Goal: Transaction & Acquisition: Book appointment/travel/reservation

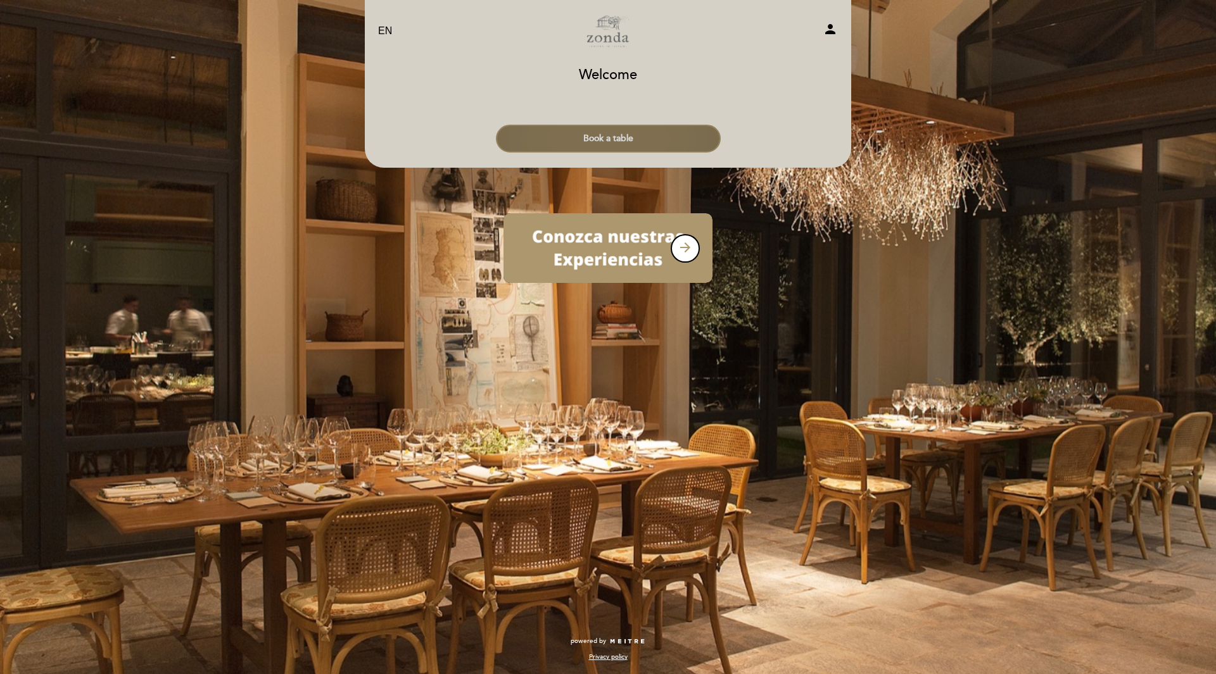
click at [619, 132] on button "Book a table" at bounding box center [608, 139] width 225 height 28
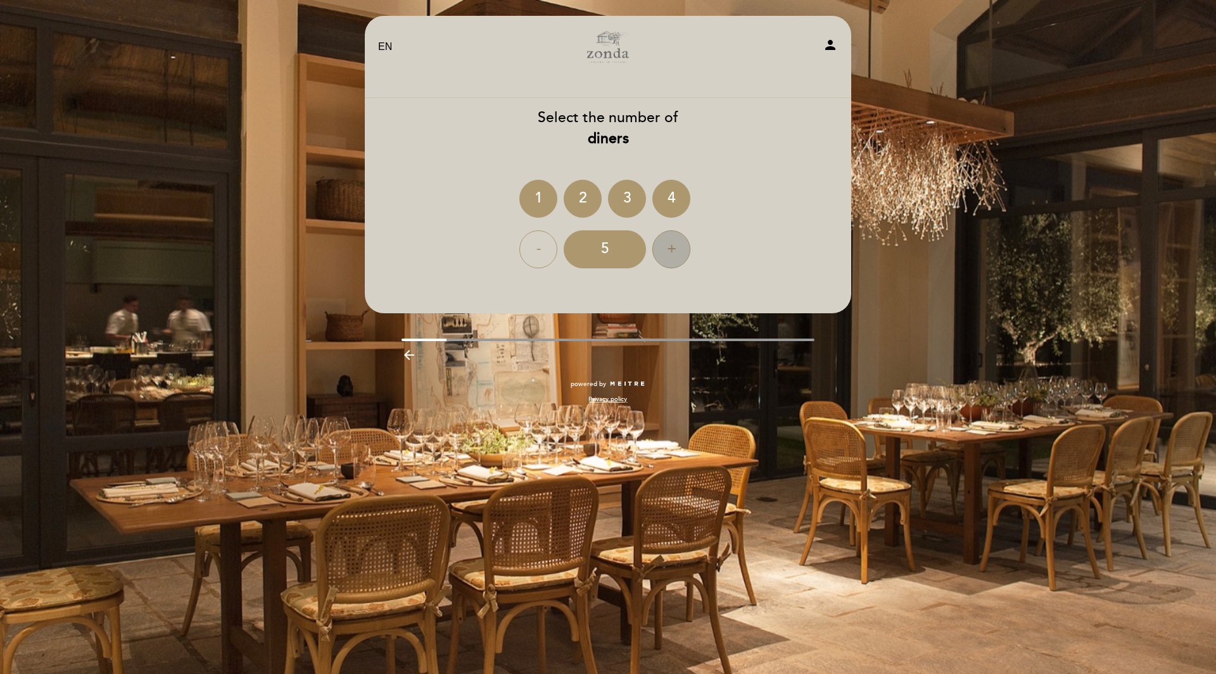
click at [669, 246] on div "+" at bounding box center [671, 250] width 38 height 38
click at [611, 251] on div "6" at bounding box center [605, 250] width 82 height 38
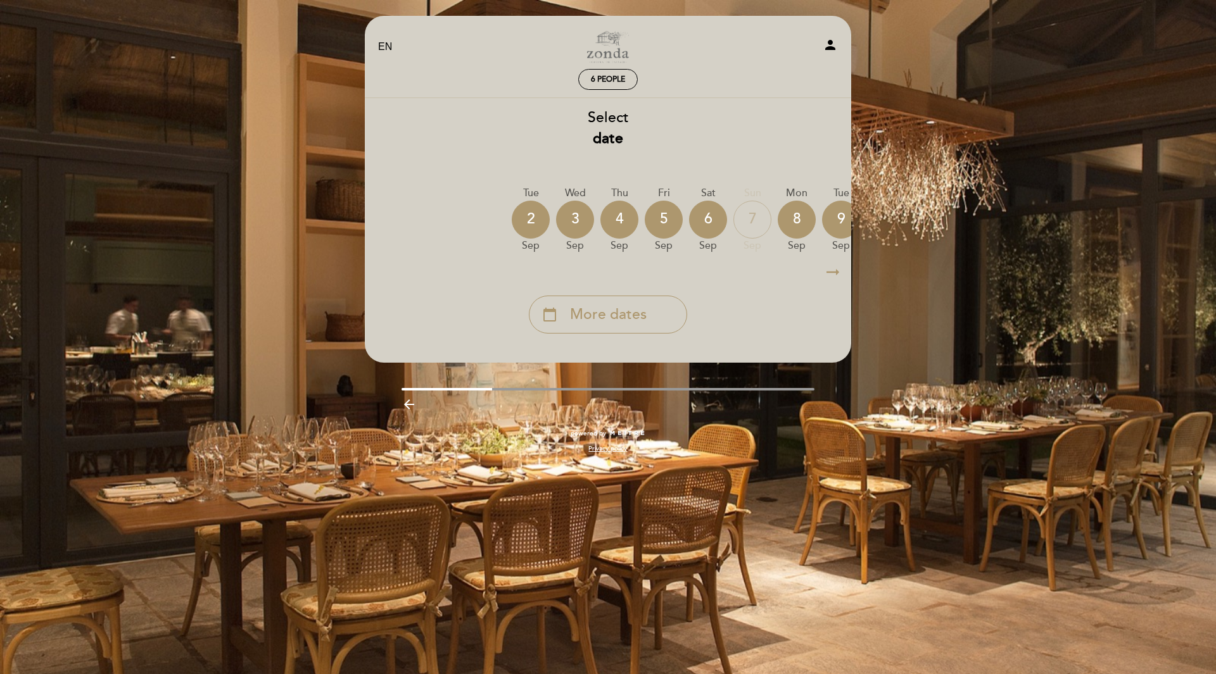
click at [836, 274] on icon "arrow_right_alt" at bounding box center [832, 272] width 19 height 27
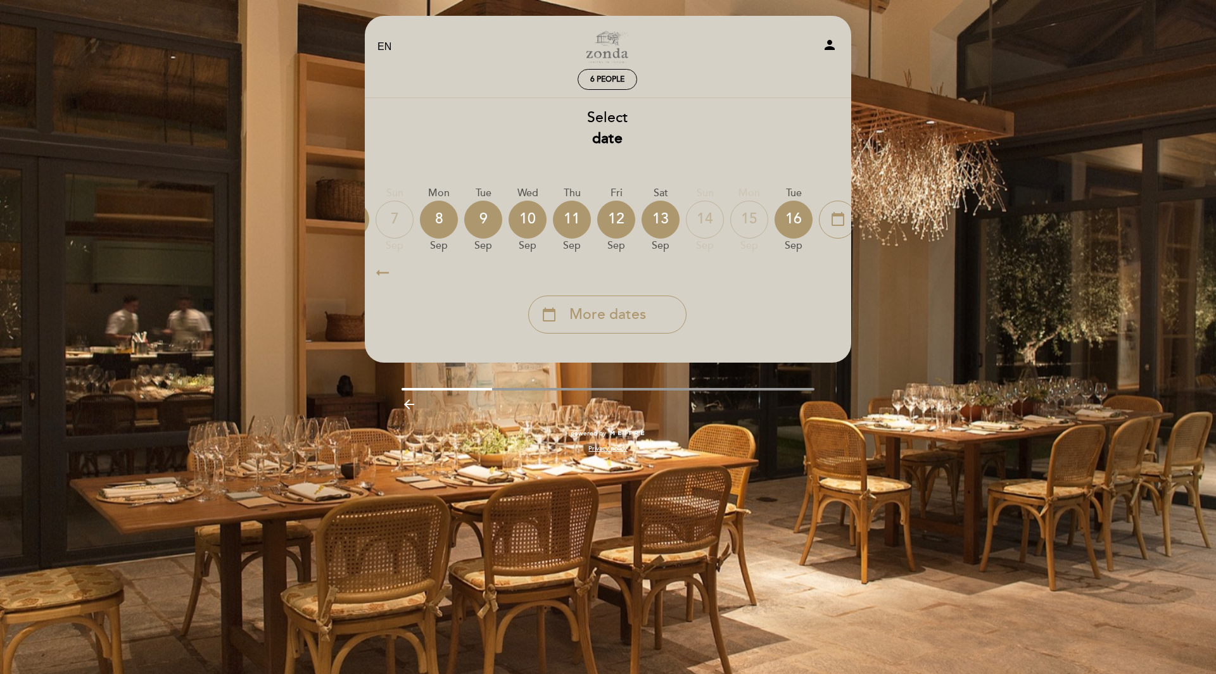
scroll to position [0, 369]
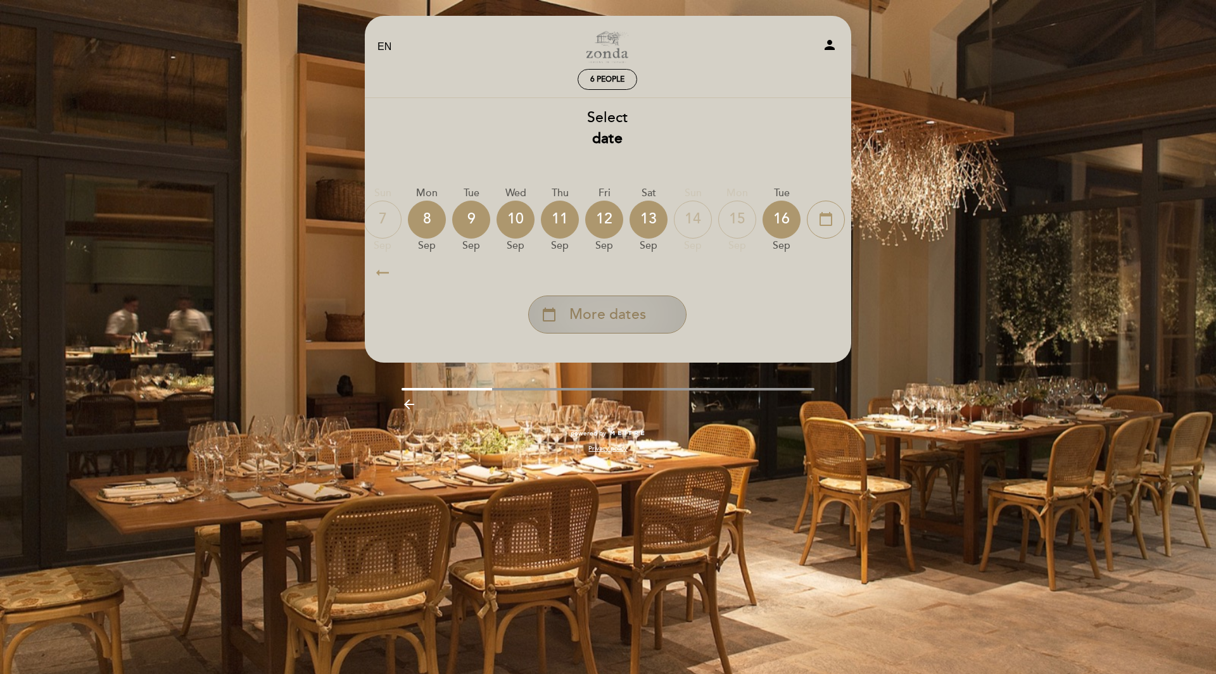
click at [638, 322] on span "More dates" at bounding box center [607, 315] width 77 height 21
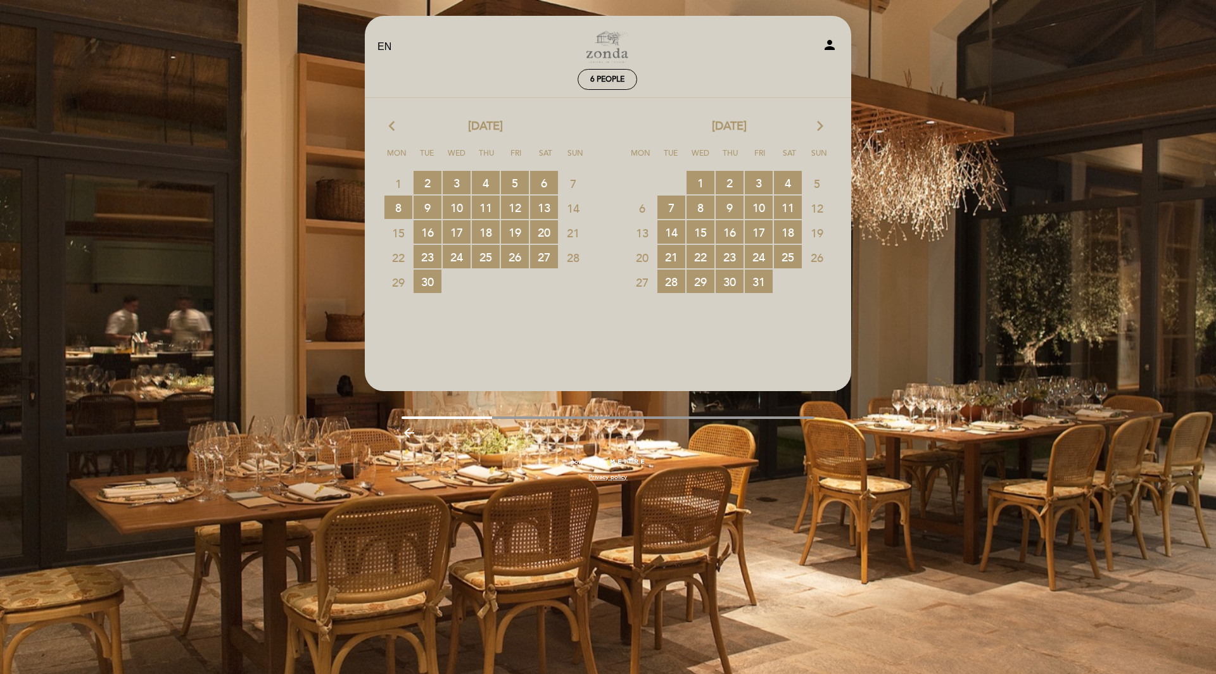
click at [821, 127] on icon "arrow_forward_ios" at bounding box center [819, 126] width 11 height 16
click at [820, 125] on icon "arrow_forward_ios" at bounding box center [819, 126] width 11 height 16
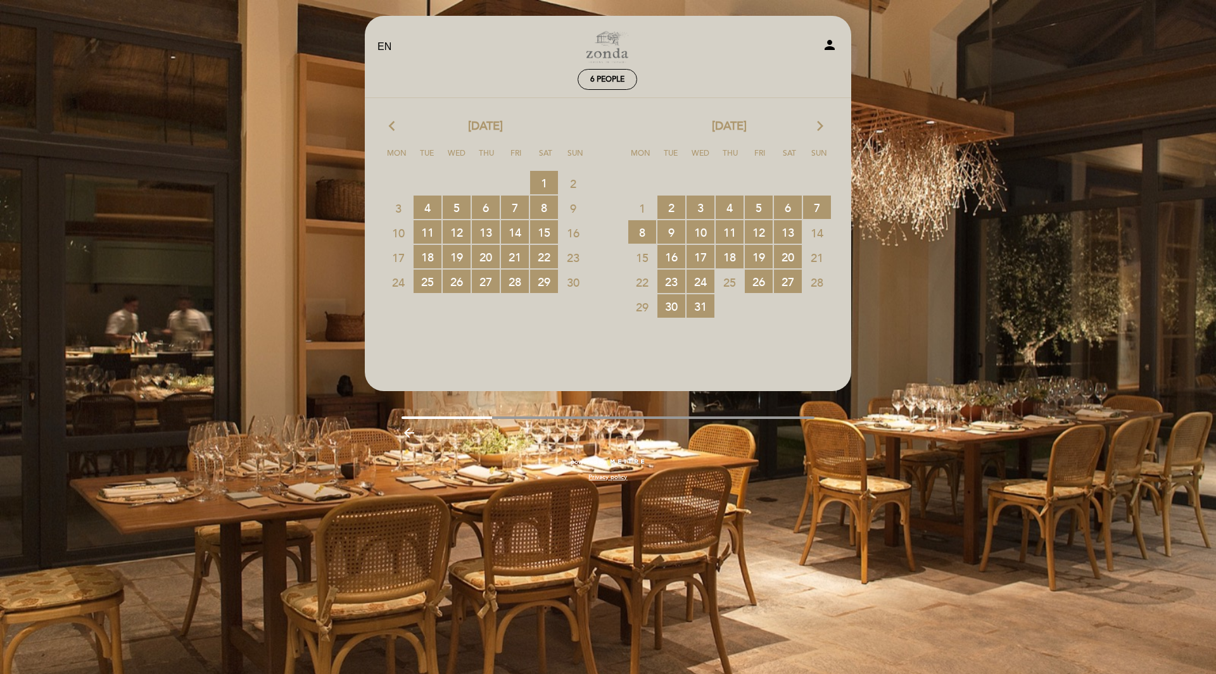
click at [820, 125] on icon "arrow_forward_ios" at bounding box center [819, 126] width 11 height 16
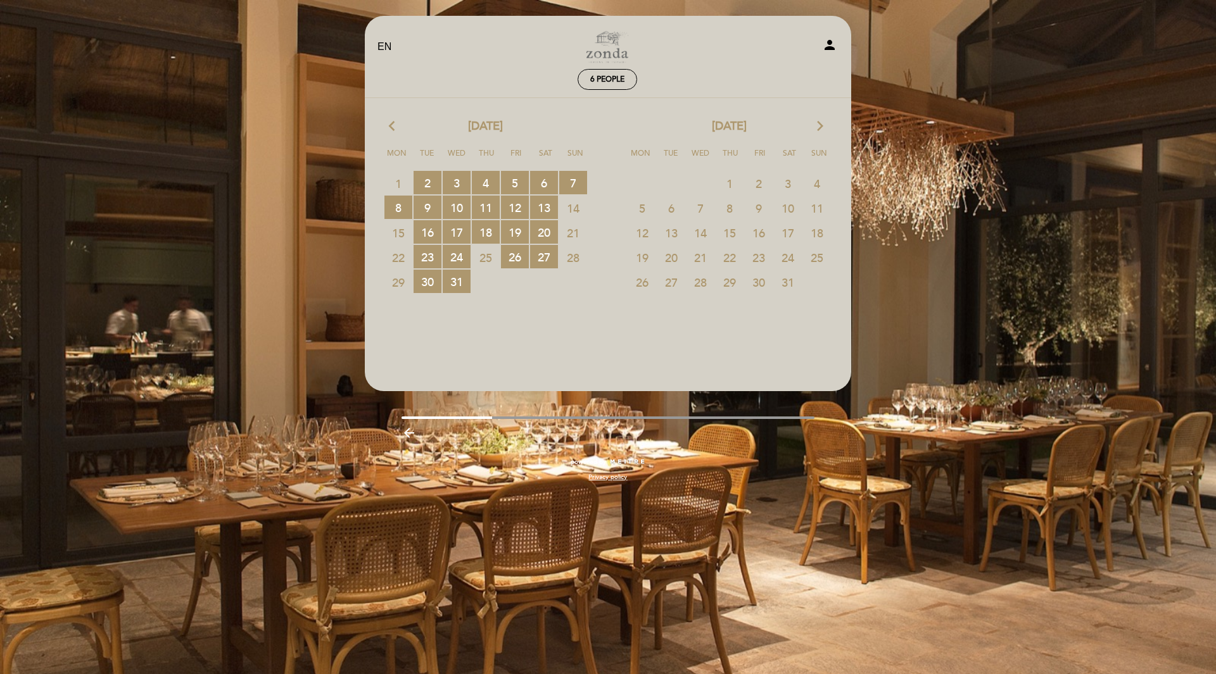
click at [820, 123] on icon "arrow_forward_ios" at bounding box center [819, 126] width 11 height 16
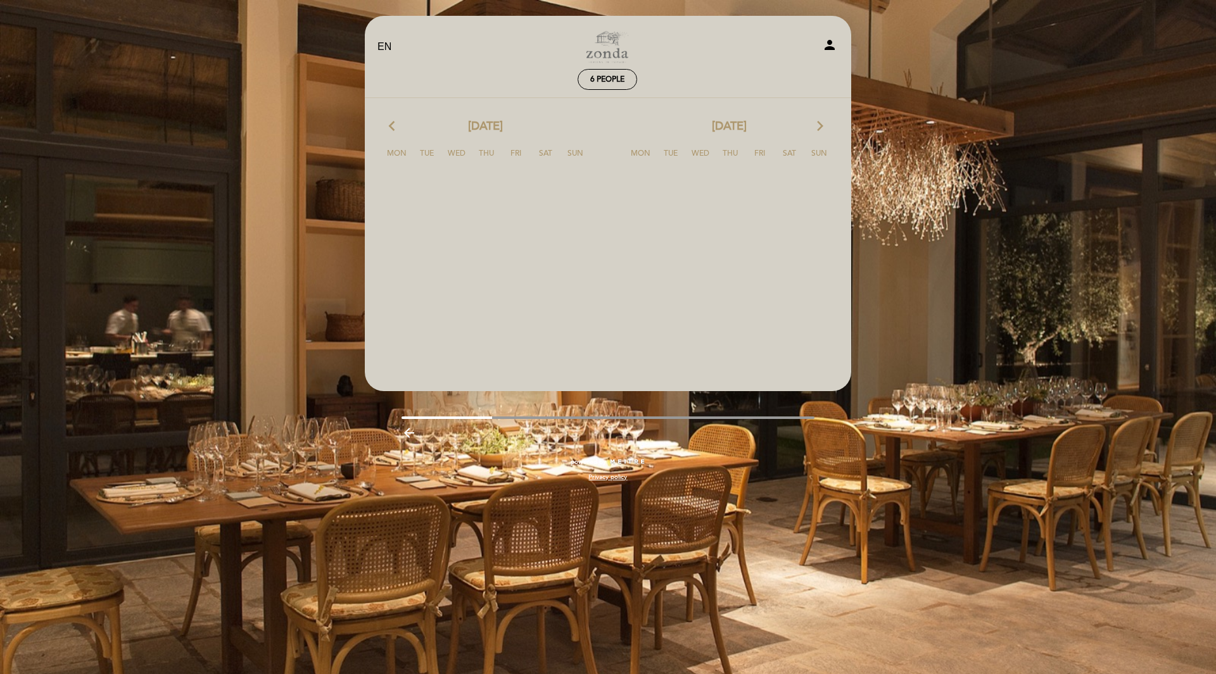
click at [820, 123] on icon "arrow_forward_ios" at bounding box center [819, 126] width 11 height 16
click at [393, 123] on icon "arrow_back_ios" at bounding box center [394, 126] width 11 height 16
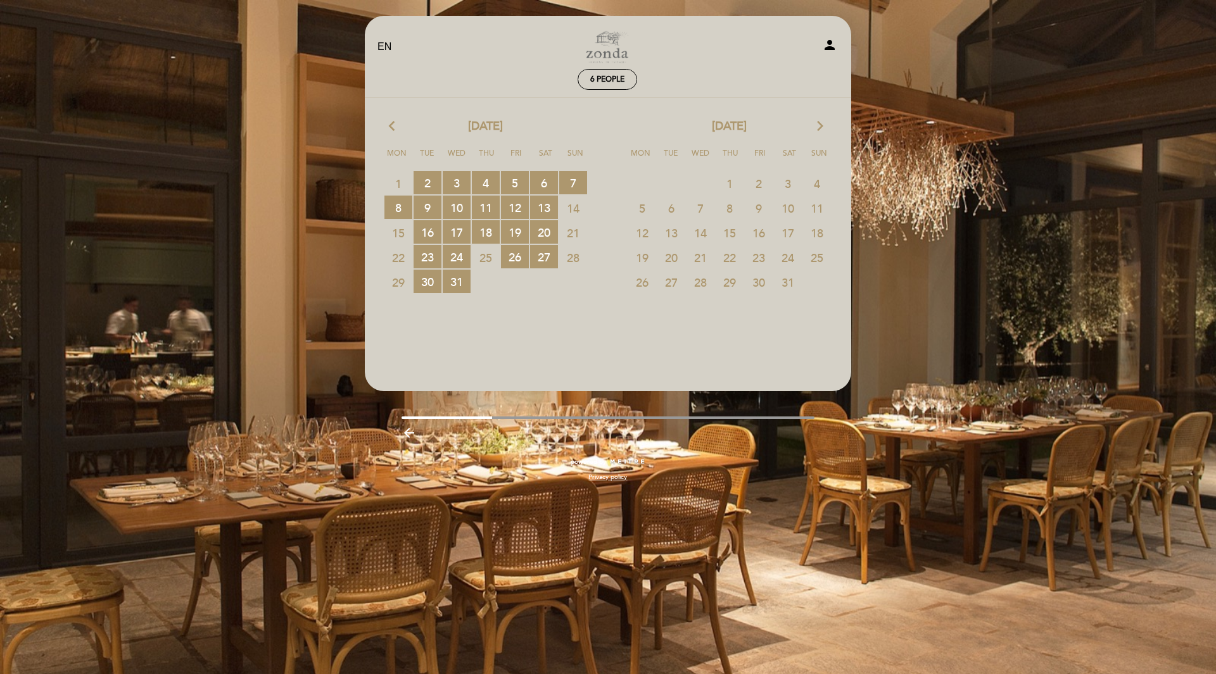
click at [389, 127] on icon "arrow_back_ios" at bounding box center [394, 126] width 11 height 16
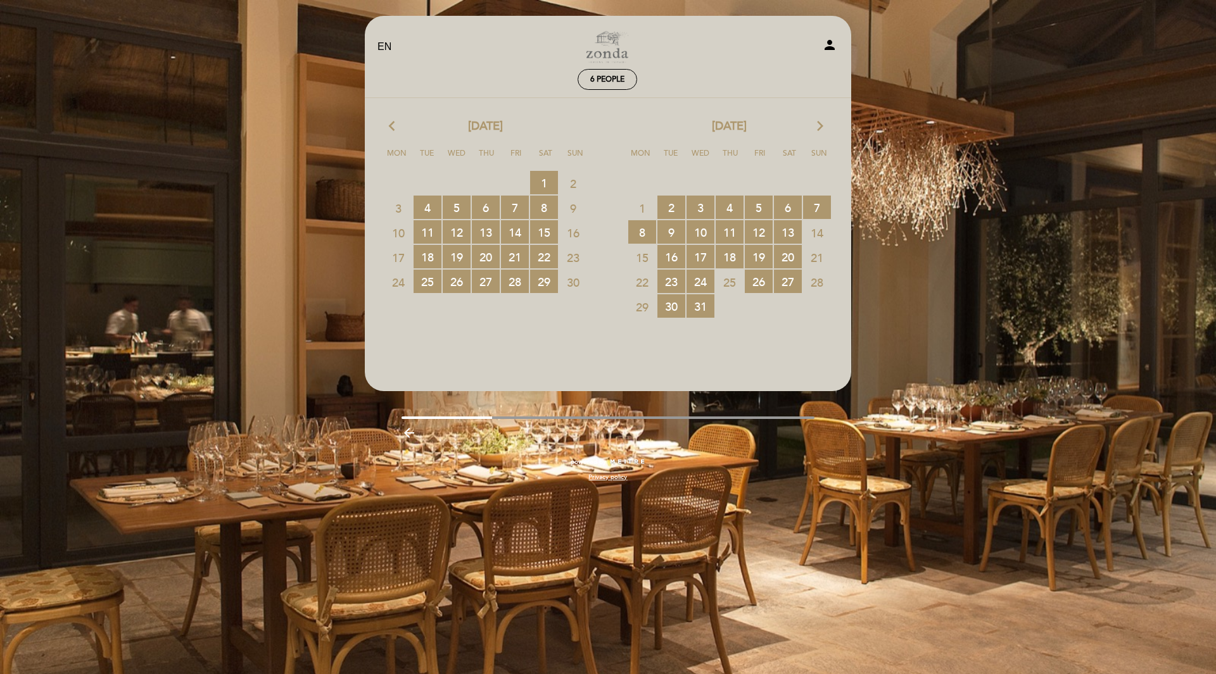
click at [389, 127] on icon "arrow_back_ios" at bounding box center [394, 126] width 11 height 16
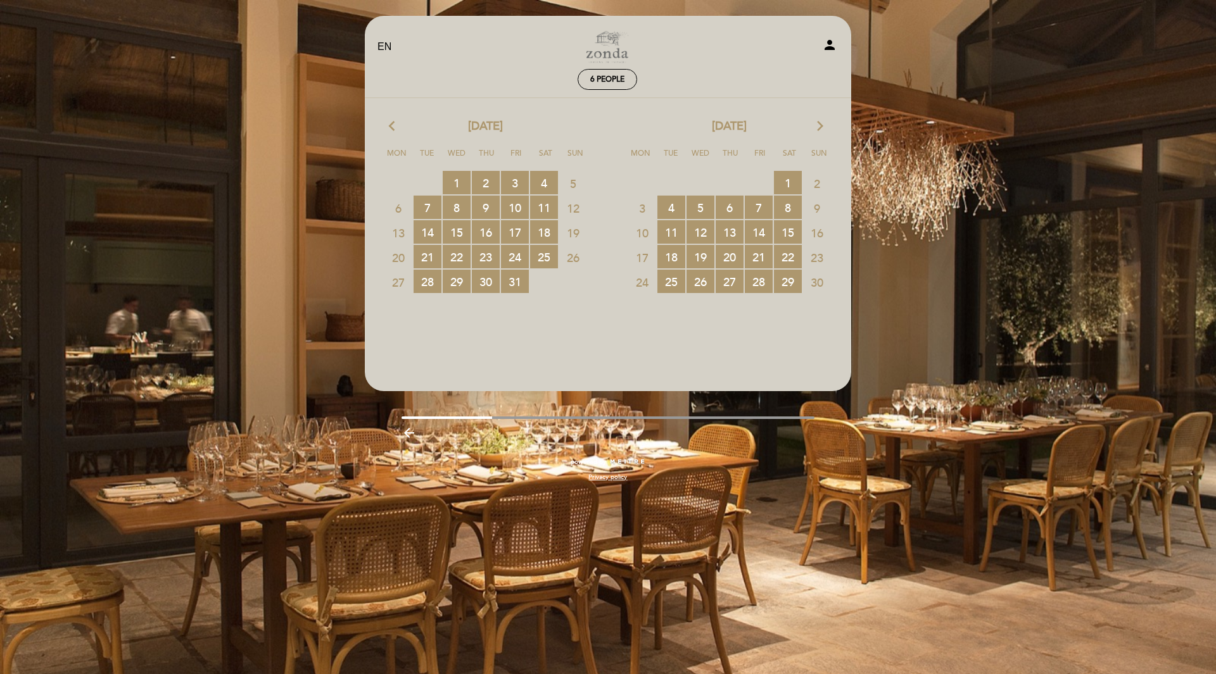
click at [389, 127] on icon "arrow_back_ios" at bounding box center [394, 126] width 11 height 16
click at [257, 434] on div "EN ES PT Zonda by [PERSON_NAME] person 6 people Welcome Welcome, Change user Bo…" at bounding box center [608, 337] width 1216 height 674
drag, startPoint x: 201, startPoint y: 120, endPoint x: 225, endPoint y: 111, distance: 26.2
click at [201, 120] on div "EN ES PT Zonda by [PERSON_NAME] person 6 people Welcome Welcome, Change user Bo…" at bounding box center [608, 337] width 1216 height 674
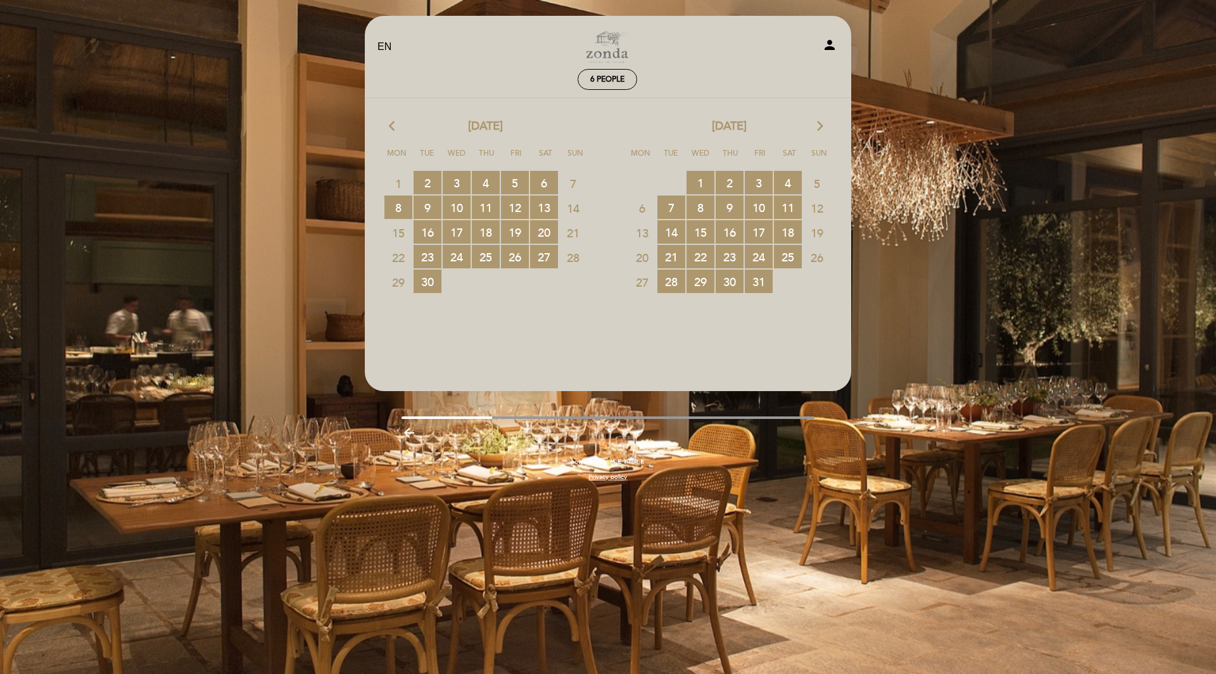
click at [818, 121] on icon "arrow_forward_ios" at bounding box center [819, 126] width 11 height 16
click at [821, 121] on icon "arrow_forward_ios" at bounding box center [819, 126] width 11 height 16
